Goal: Task Accomplishment & Management: Use online tool/utility

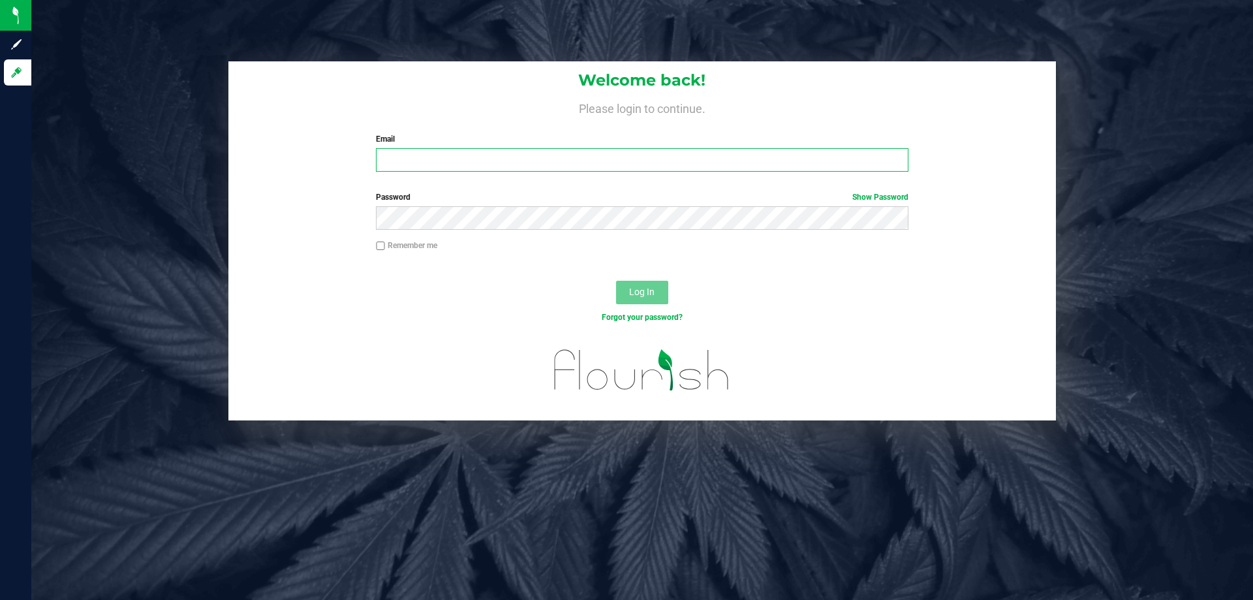
click at [411, 153] on input "Email" at bounding box center [642, 159] width 532 height 23
type input "[EMAIL_ADDRESS][DOMAIN_NAME]"
click at [644, 296] on span "Log In" at bounding box center [641, 291] width 25 height 10
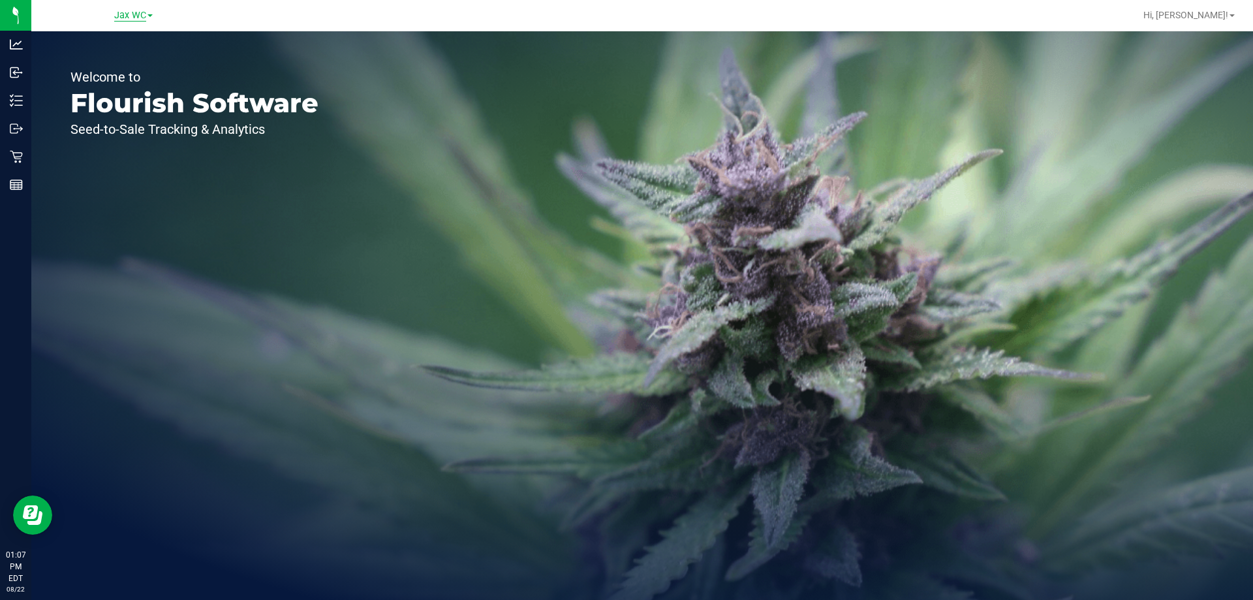
click at [146, 15] on span "Jax WC" at bounding box center [130, 16] width 32 height 12
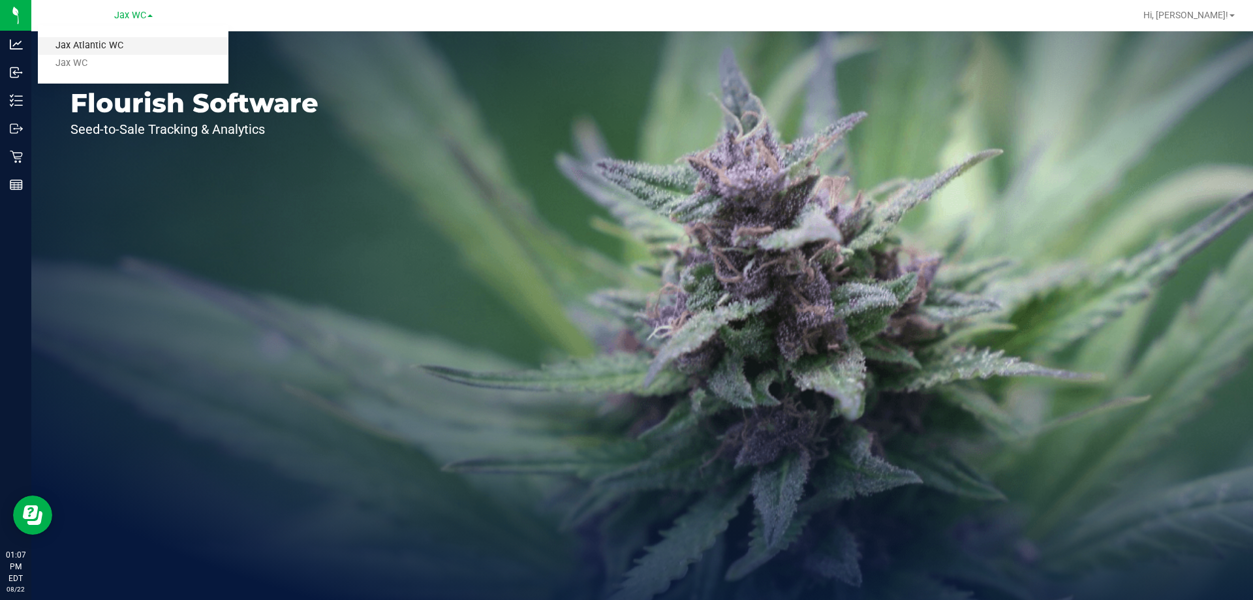
click at [97, 49] on link "Jax Atlantic WC" at bounding box center [133, 46] width 191 height 18
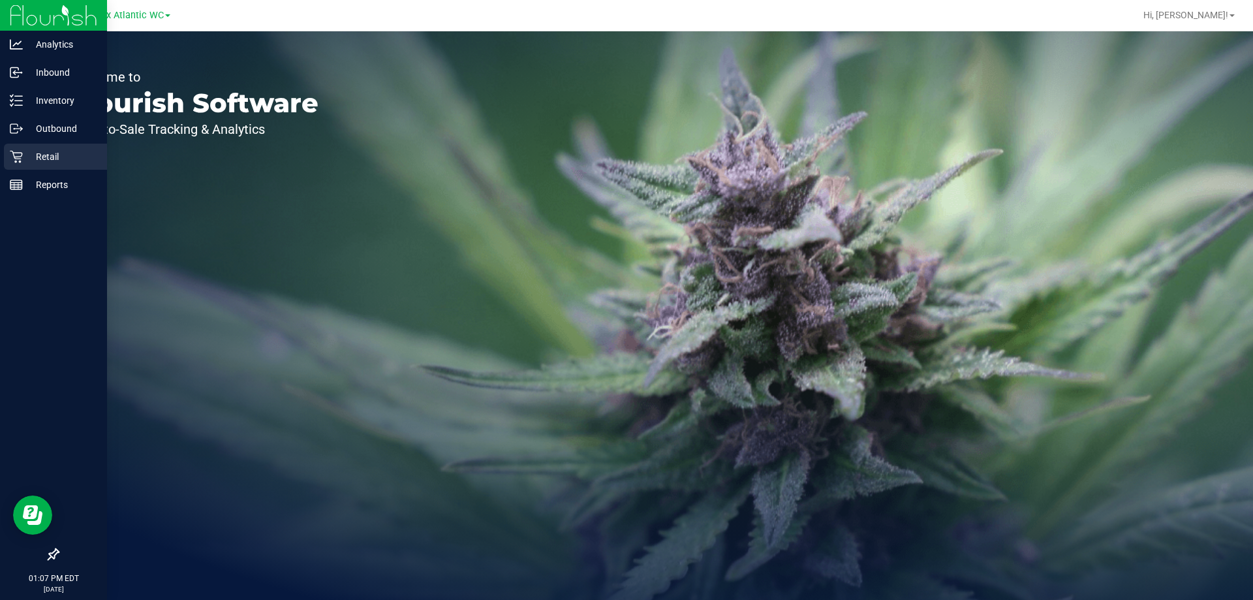
click at [22, 157] on icon at bounding box center [16, 156] width 13 height 13
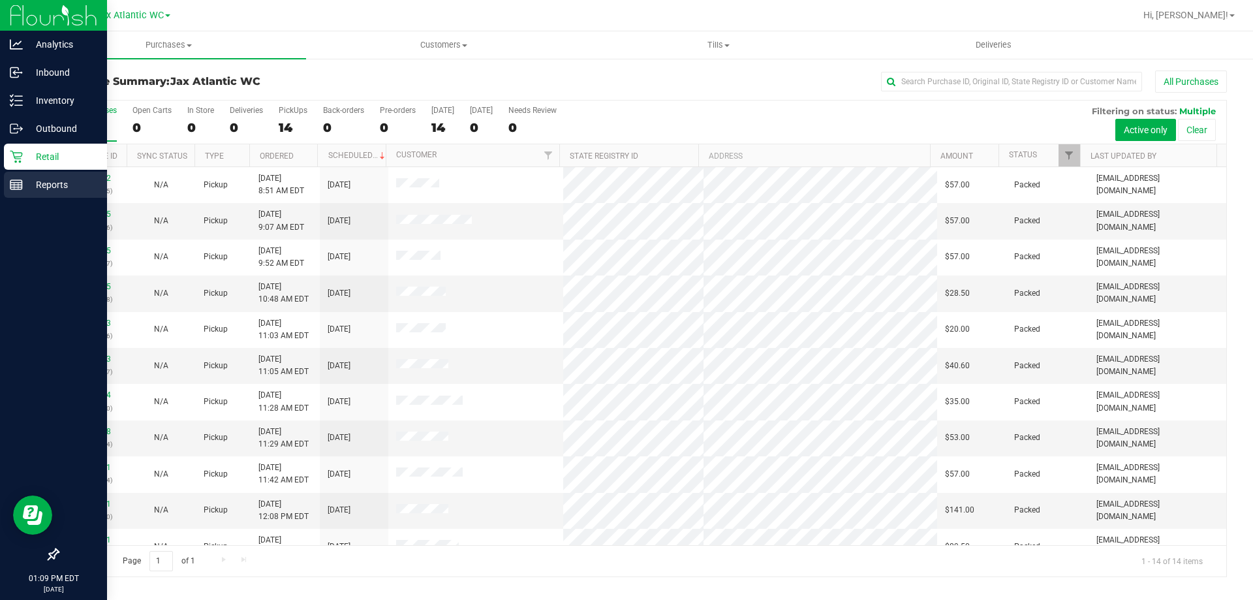
click at [34, 179] on p "Reports" at bounding box center [62, 185] width 78 height 16
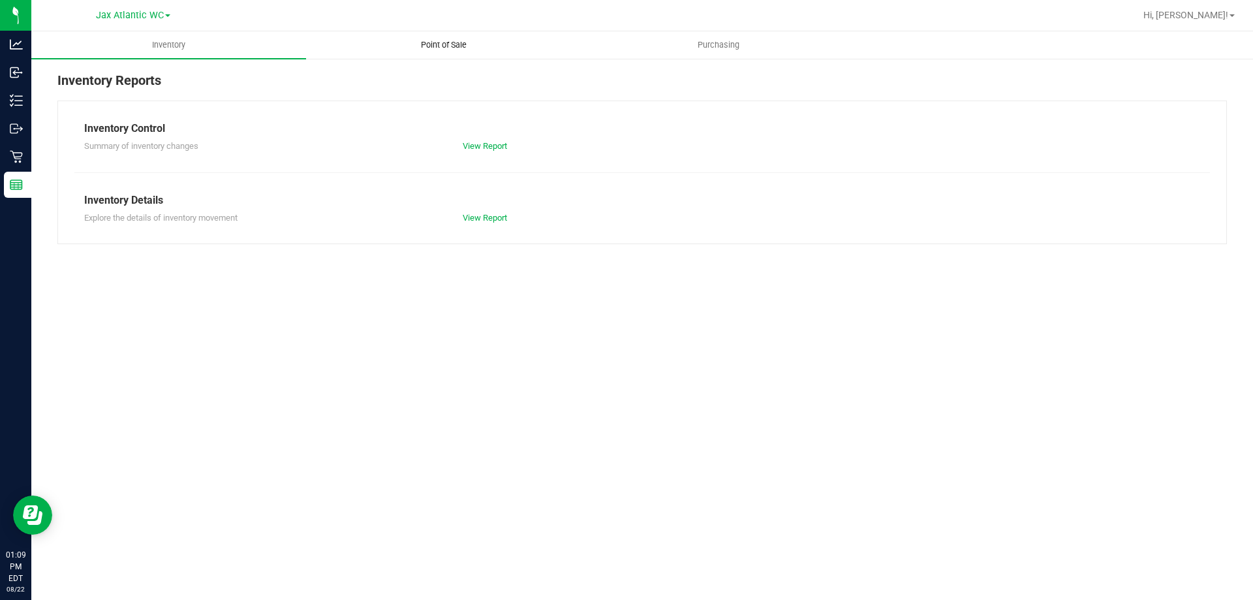
click at [445, 43] on span "Point of Sale" at bounding box center [443, 45] width 81 height 12
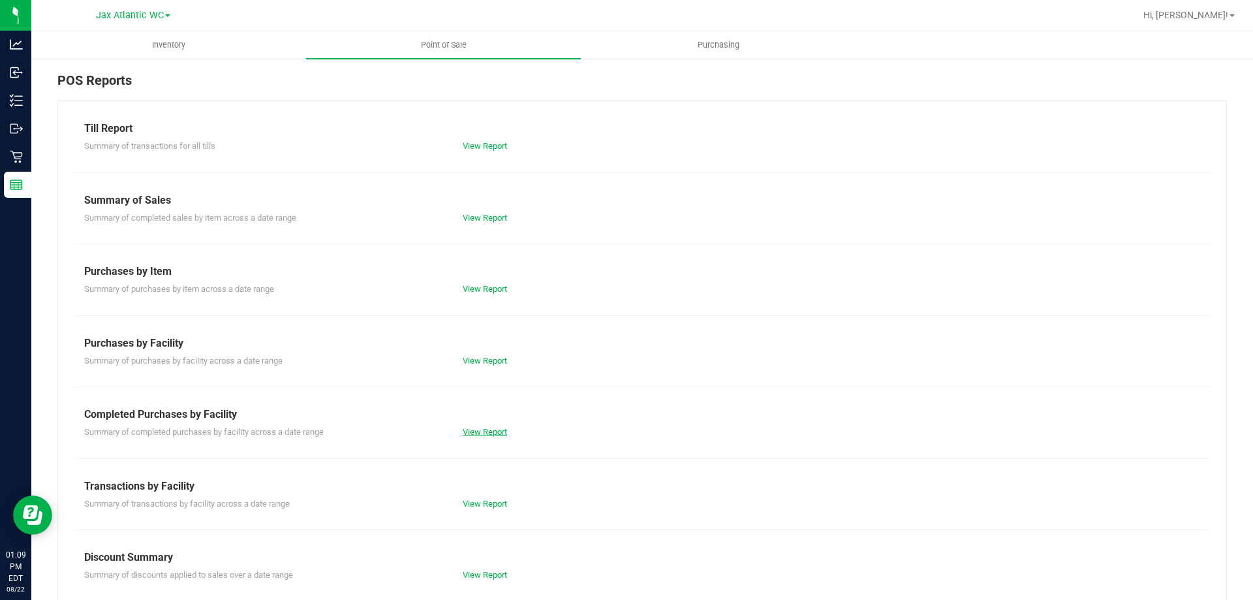
click at [478, 430] on link "View Report" at bounding box center [485, 432] width 44 height 10
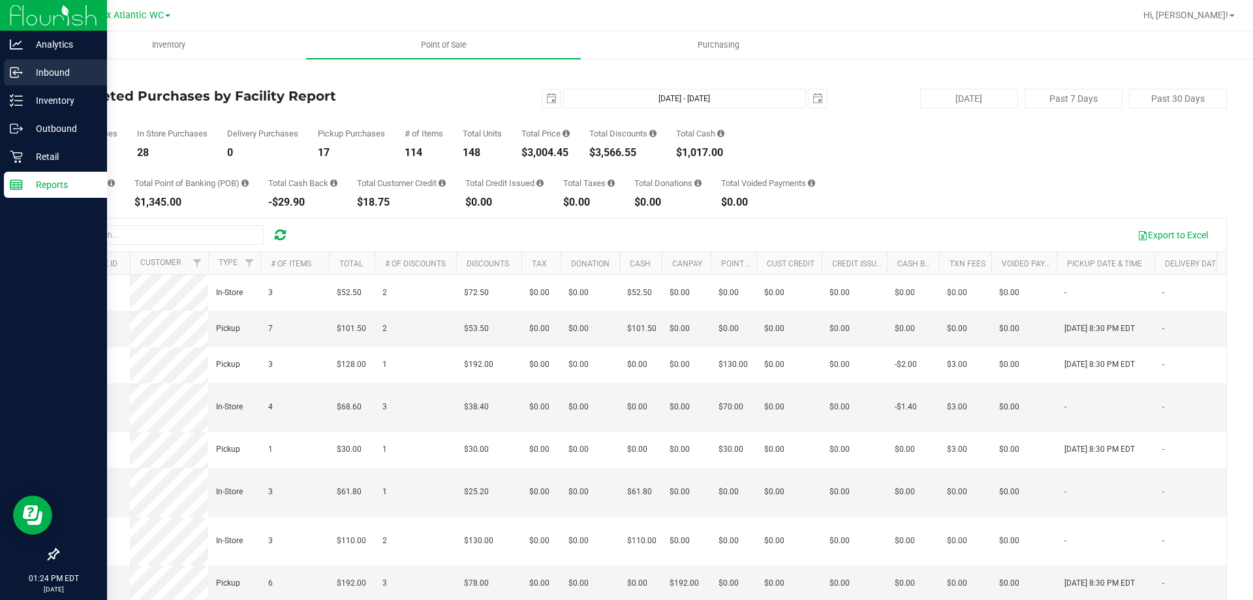
click at [45, 71] on p "Inbound" at bounding box center [62, 73] width 78 height 16
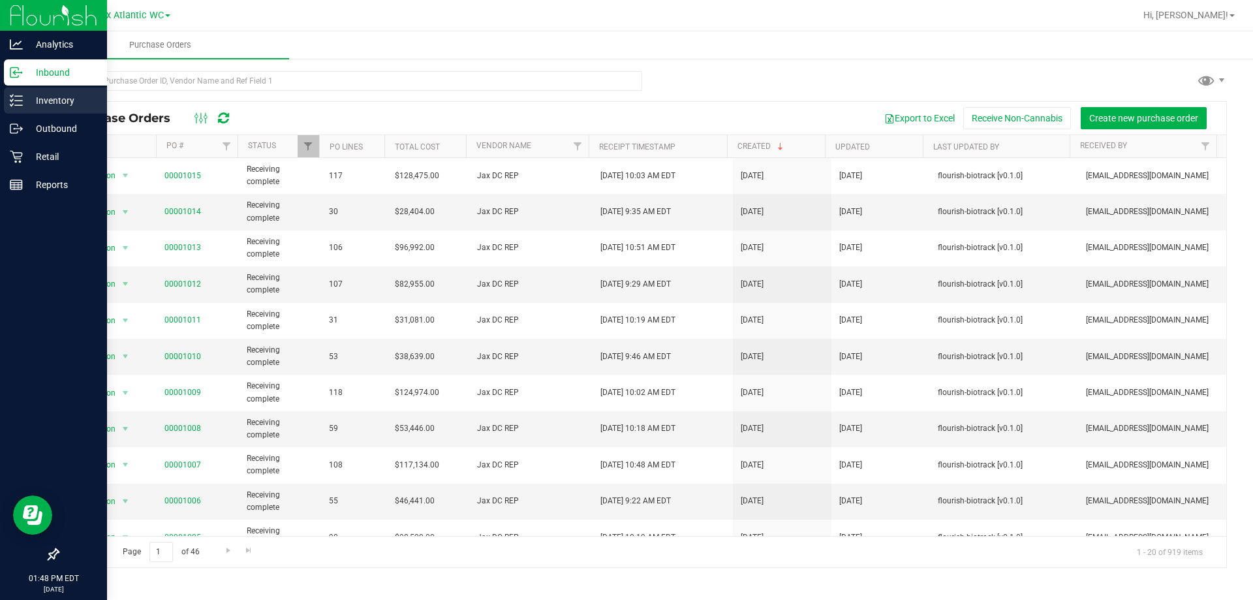
click at [59, 104] on p "Inventory" at bounding box center [62, 101] width 78 height 16
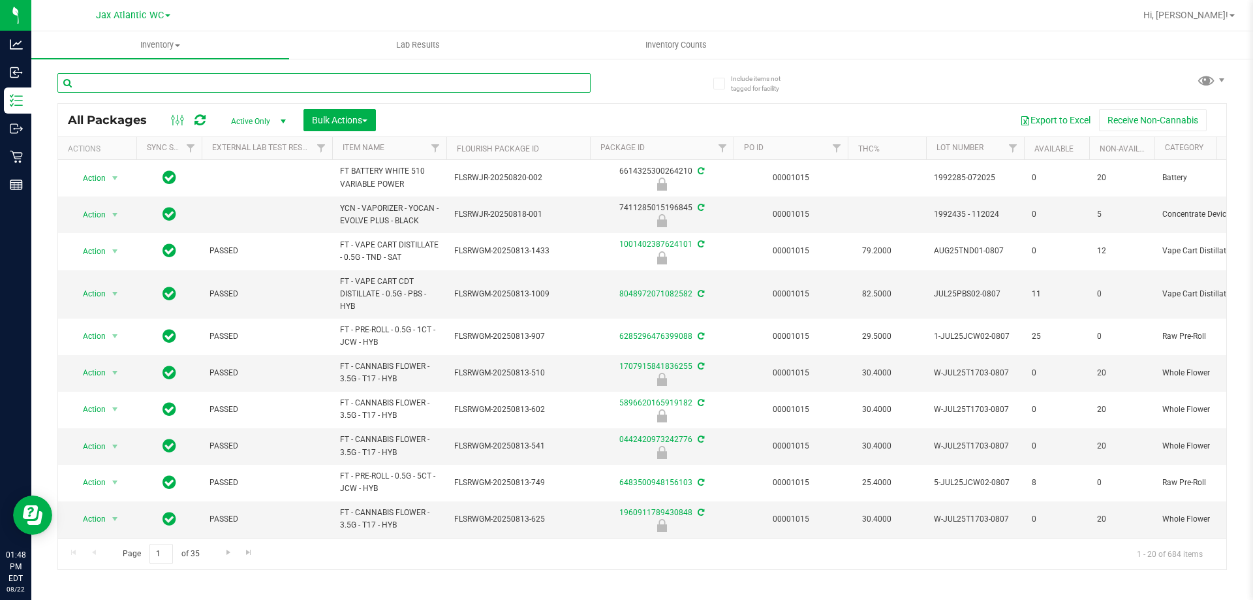
click at [140, 82] on input "text" at bounding box center [323, 83] width 533 height 20
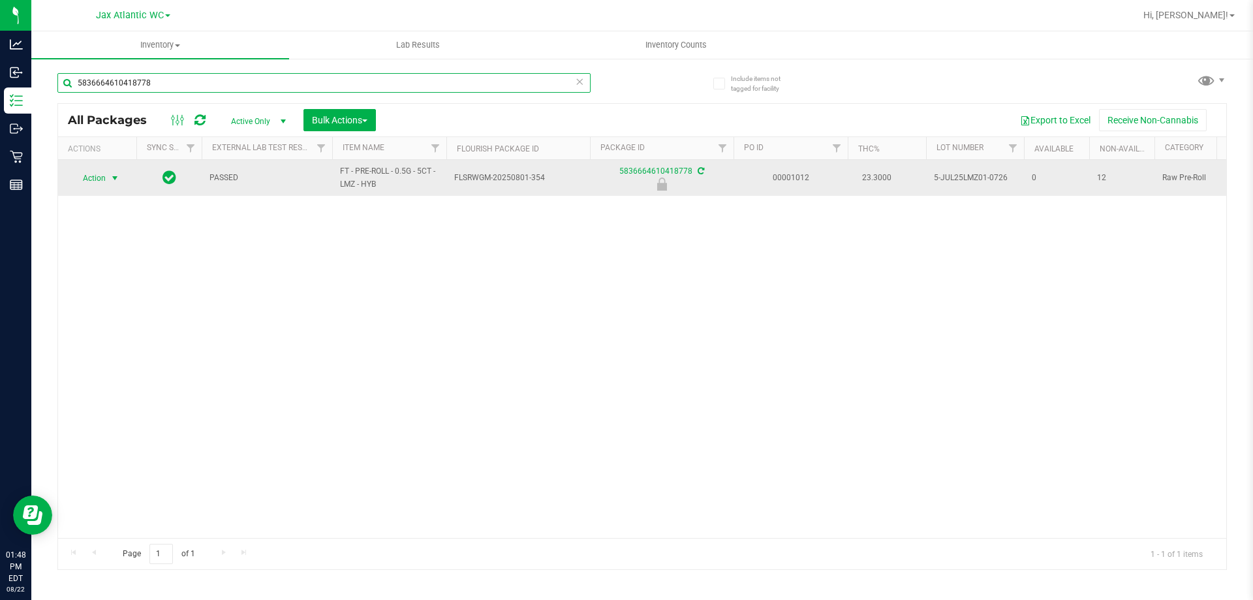
type input "5836664610418778"
click at [103, 181] on span "Action" at bounding box center [88, 178] width 35 height 18
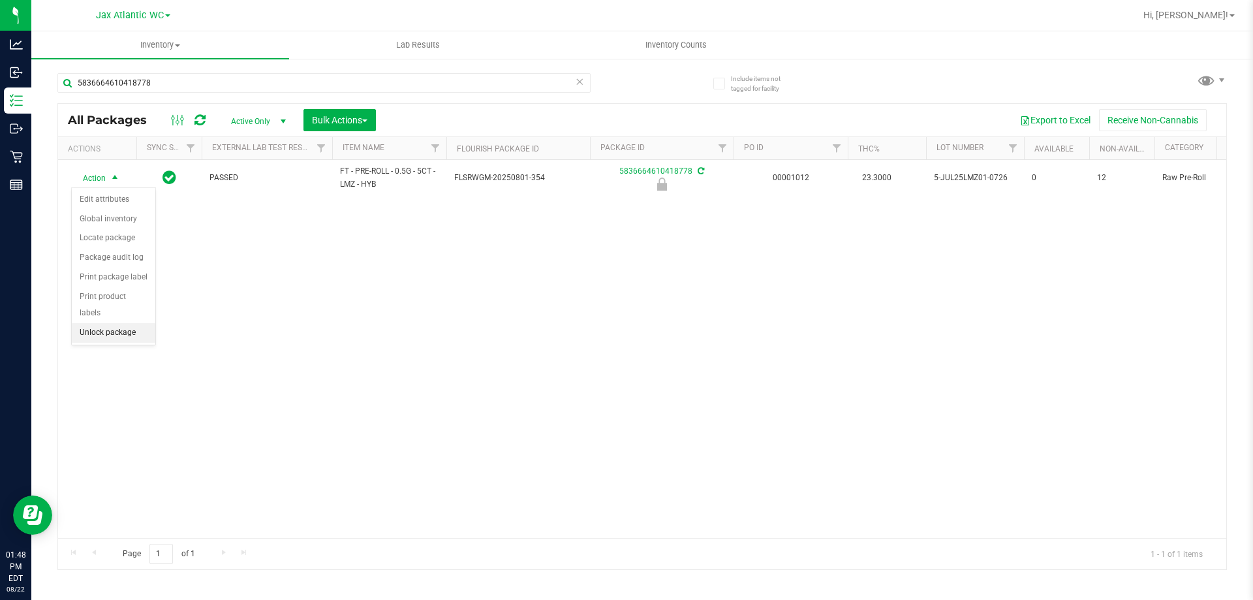
click at [117, 323] on li "Unlock package" at bounding box center [114, 333] width 84 height 20
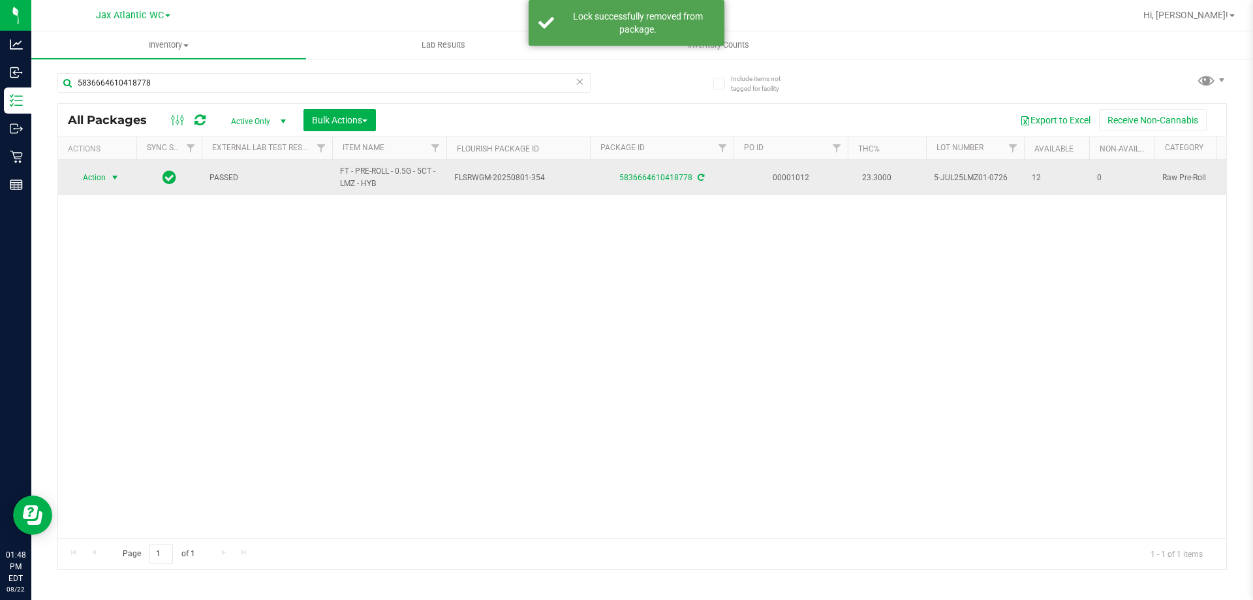
click at [88, 177] on span "Action" at bounding box center [88, 177] width 35 height 18
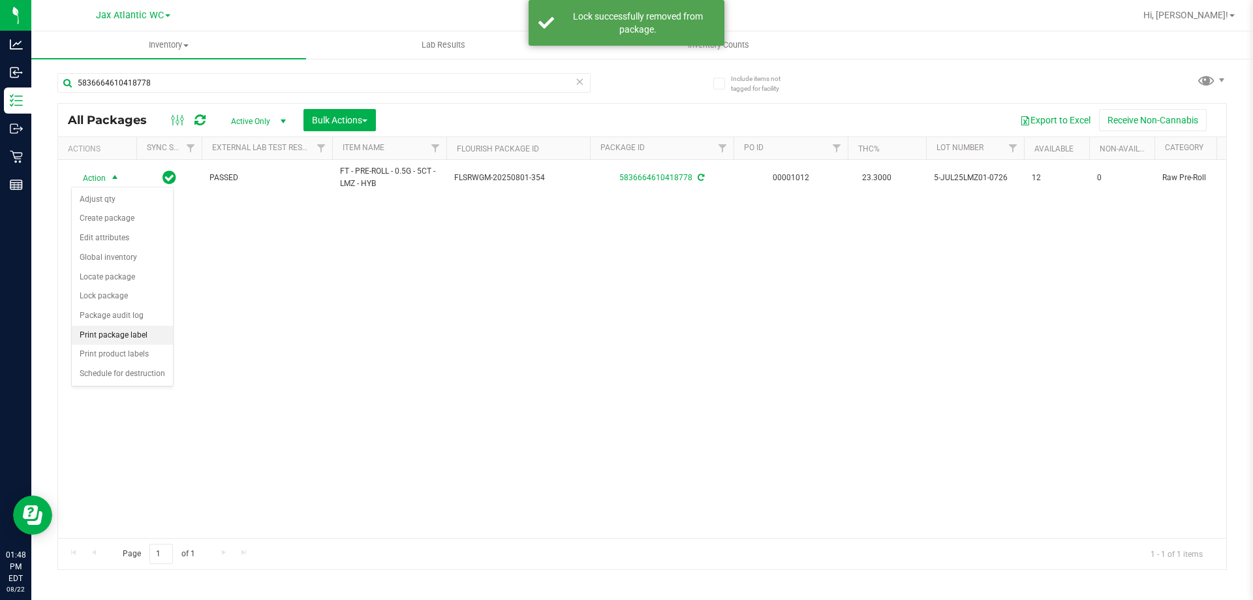
click at [127, 335] on li "Print package label" at bounding box center [122, 336] width 101 height 20
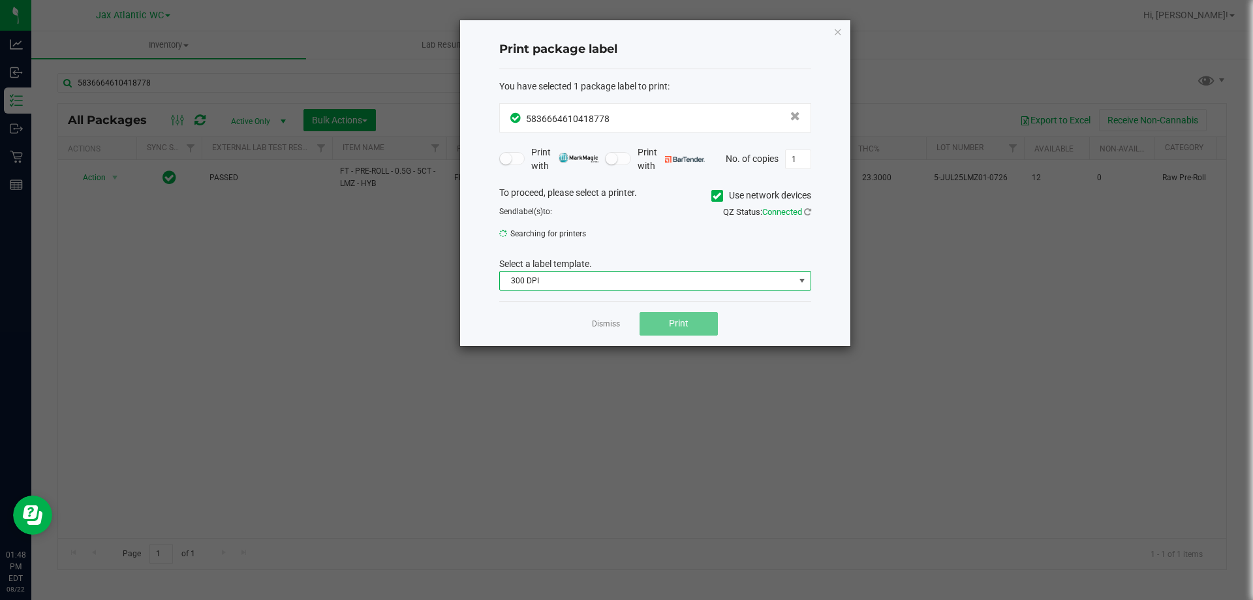
click at [651, 280] on span "300 DPI" at bounding box center [647, 280] width 294 height 18
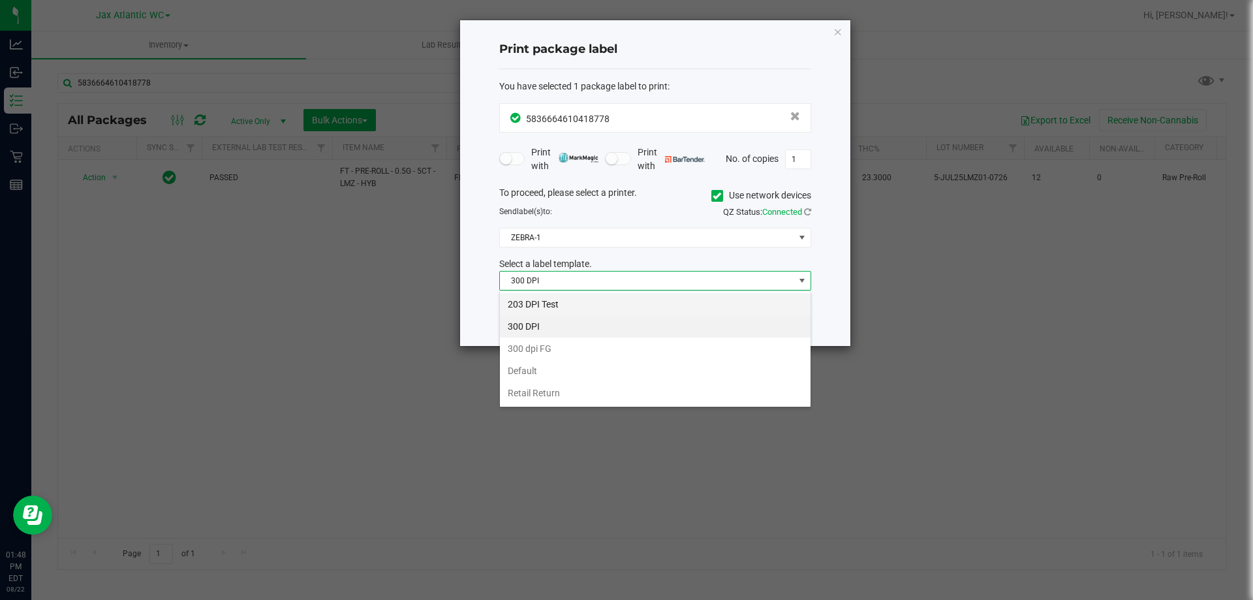
scroll to position [20, 312]
click at [574, 305] on li "203 DPI Test" at bounding box center [655, 304] width 311 height 22
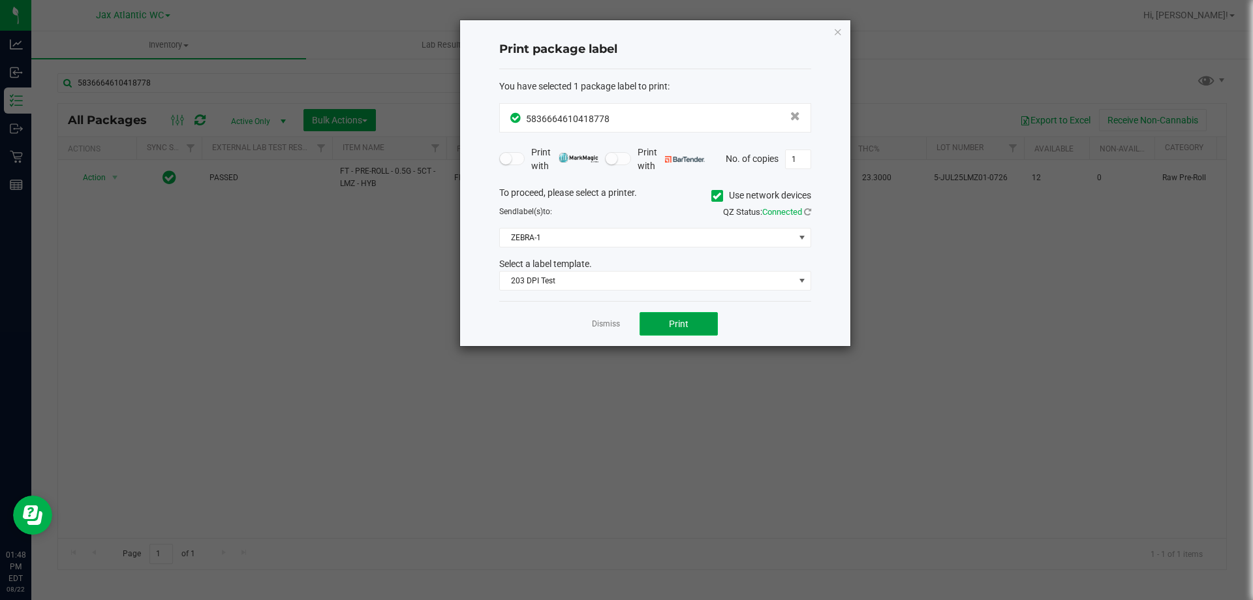
click at [664, 330] on button "Print" at bounding box center [679, 323] width 78 height 23
click at [613, 320] on app-cancel-button "Dismiss" at bounding box center [606, 324] width 28 height 14
click at [613, 323] on link "Dismiss" at bounding box center [606, 323] width 28 height 11
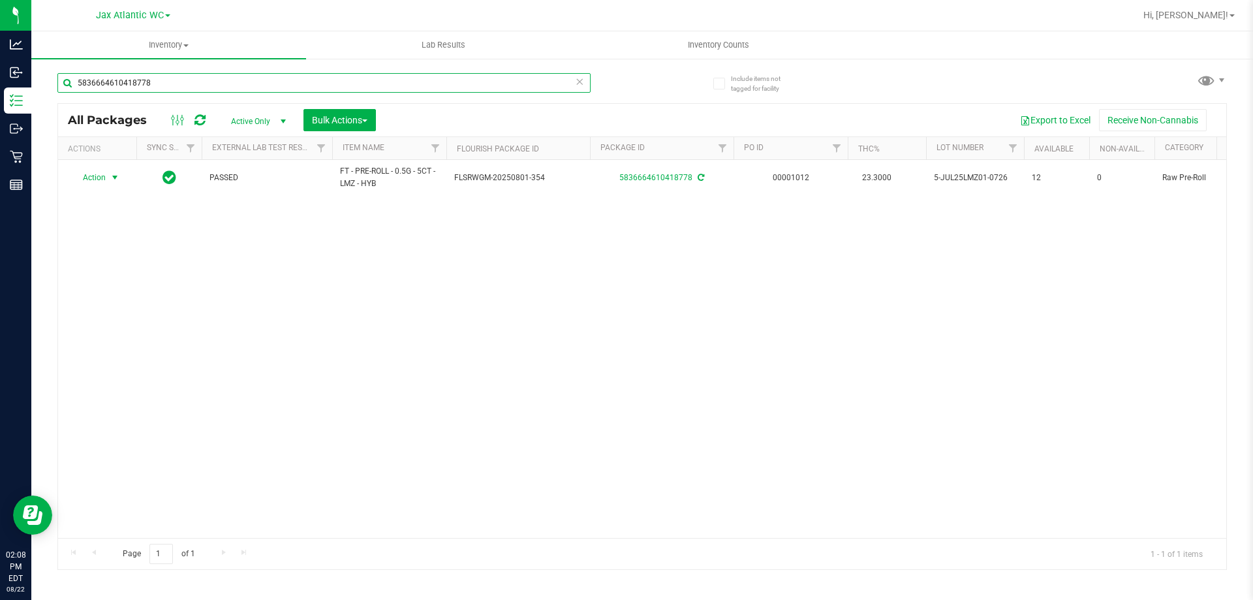
click at [274, 74] on input "5836664610418778" at bounding box center [323, 83] width 533 height 20
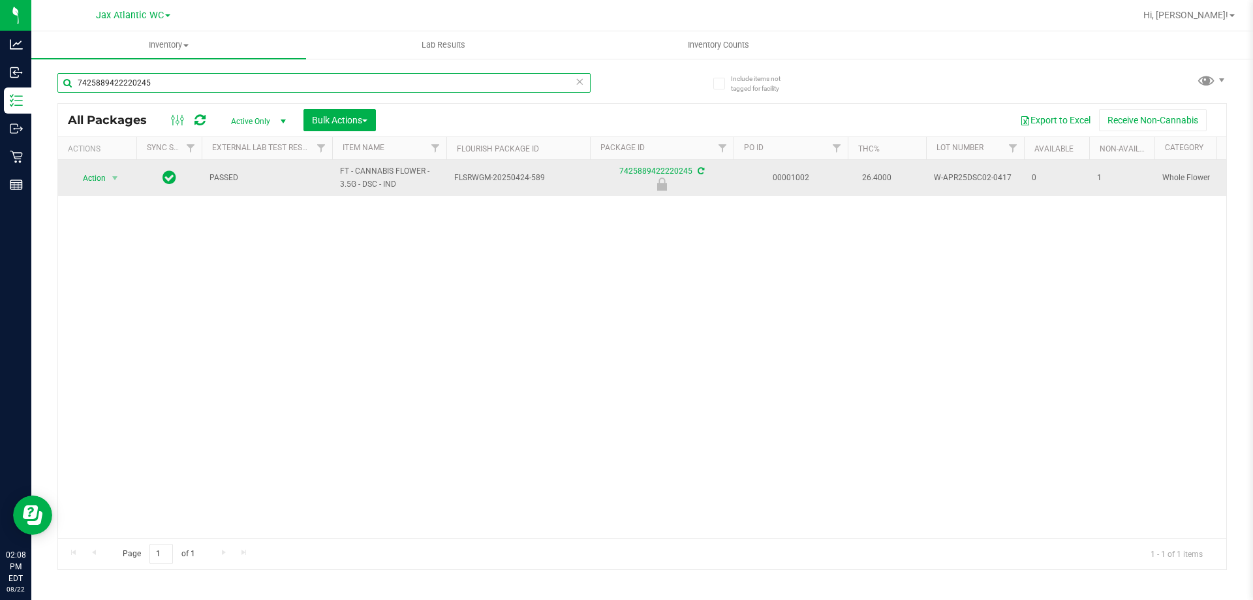
type input "7425889422220245"
click at [997, 178] on span "W-APR25DSC02-0417" at bounding box center [975, 178] width 82 height 12
click at [997, 177] on span "W-APR25DSC02-0417" at bounding box center [975, 178] width 82 height 12
copy tr "W-APR25DSC02-0417"
